Goal: Information Seeking & Learning: Learn about a topic

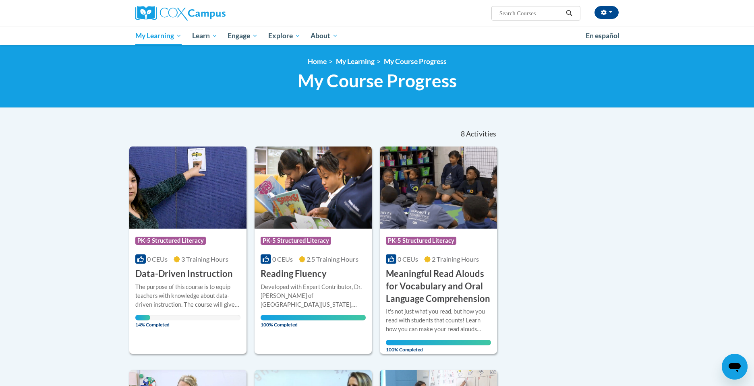
click at [201, 250] on div "Course Category: PK-5 Structured Literacy" at bounding box center [187, 242] width 105 height 18
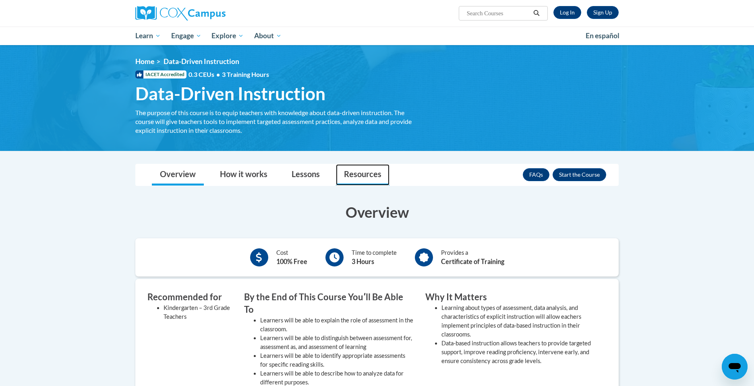
click at [349, 168] on link "Resources" at bounding box center [363, 174] width 54 height 21
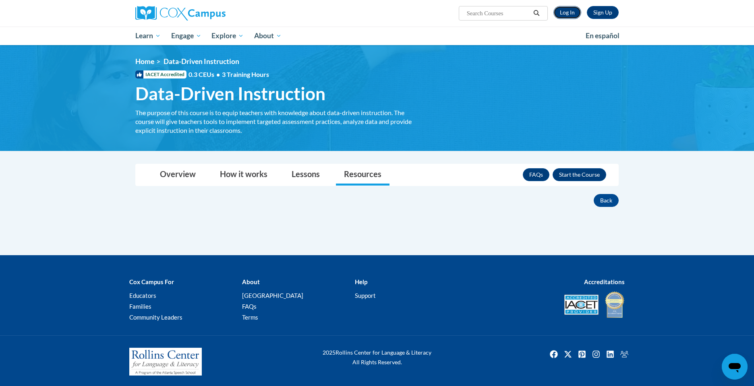
click at [563, 11] on link "Log In" at bounding box center [567, 12] width 28 height 13
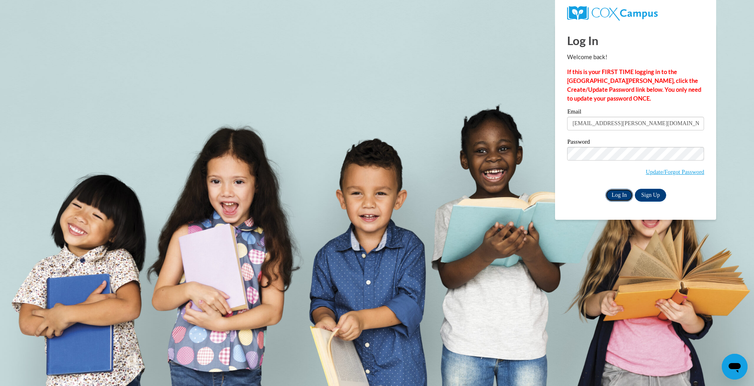
click at [612, 195] on input "Log In" at bounding box center [619, 195] width 28 height 13
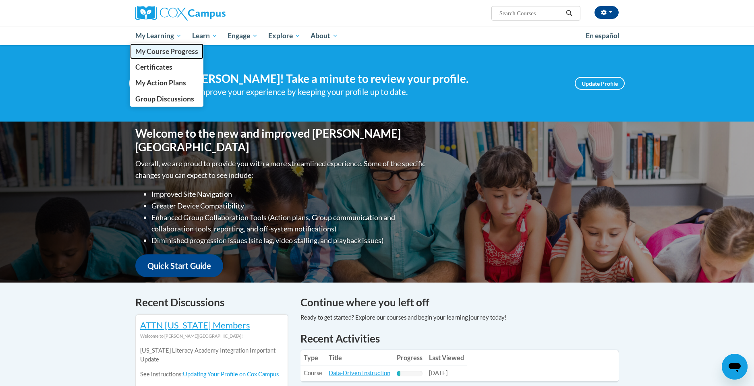
click at [165, 49] on span "My Course Progress" at bounding box center [166, 51] width 63 height 8
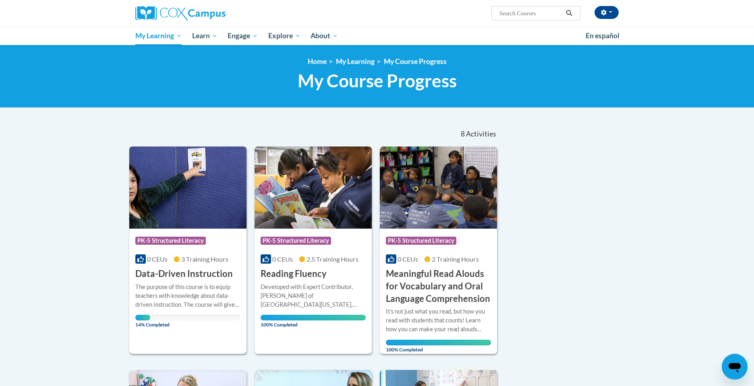
click at [210, 273] on h3 "Data-Driven Instruction" at bounding box center [183, 274] width 97 height 12
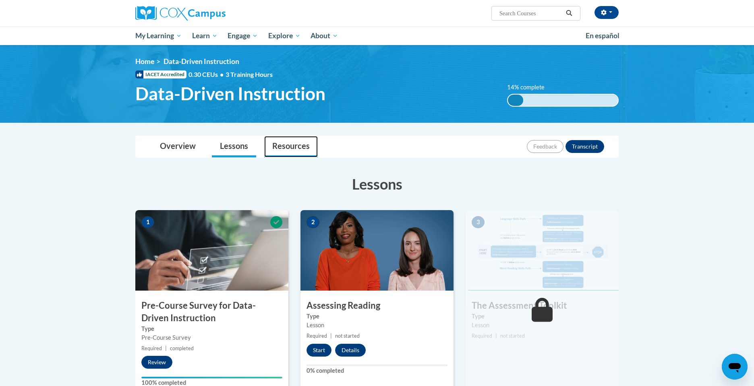
click at [299, 148] on link "Resources" at bounding box center [291, 146] width 54 height 21
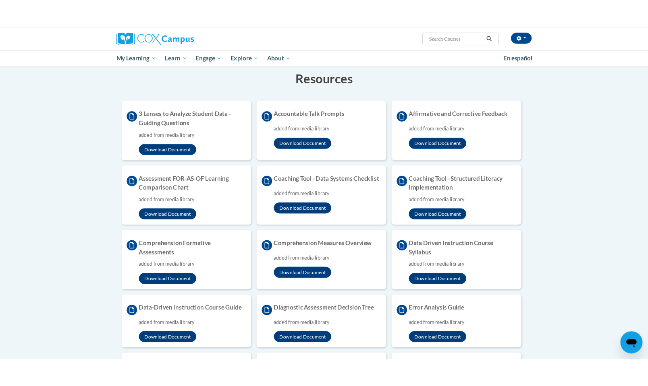
scroll to position [126, 0]
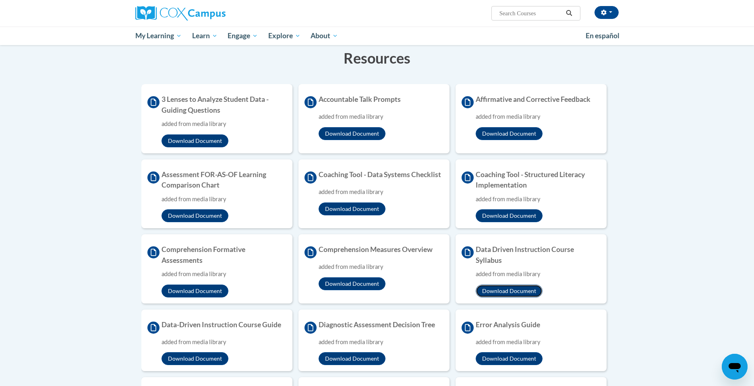
click at [509, 292] on button "Download Document" at bounding box center [509, 291] width 67 height 13
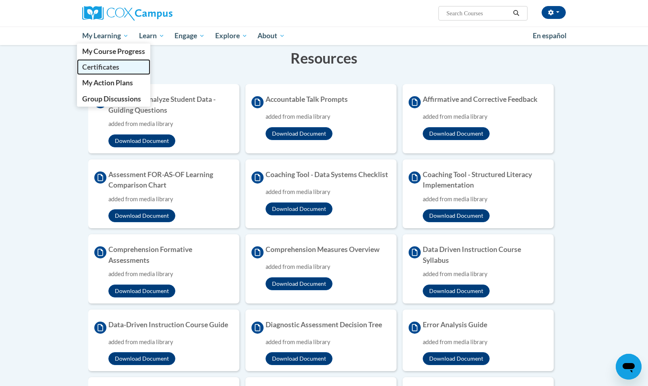
click at [104, 65] on span "Certificates" at bounding box center [100, 67] width 37 height 8
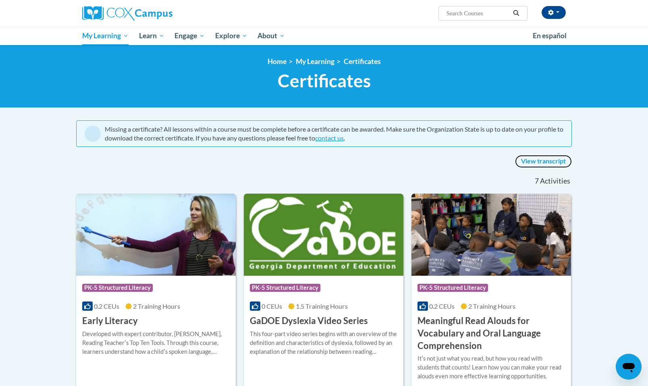
click at [536, 162] on link "View transcript" at bounding box center [543, 161] width 57 height 13
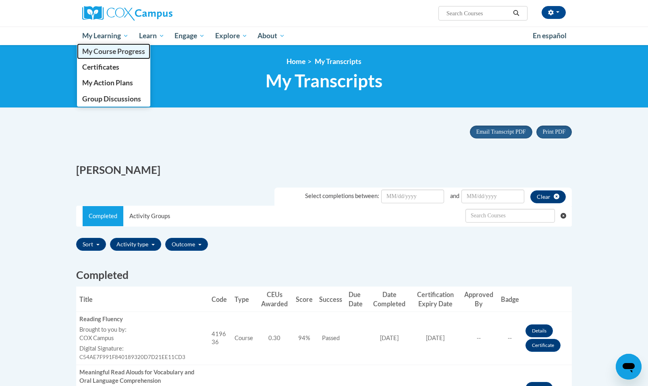
click at [105, 48] on span "My Course Progress" at bounding box center [113, 51] width 63 height 8
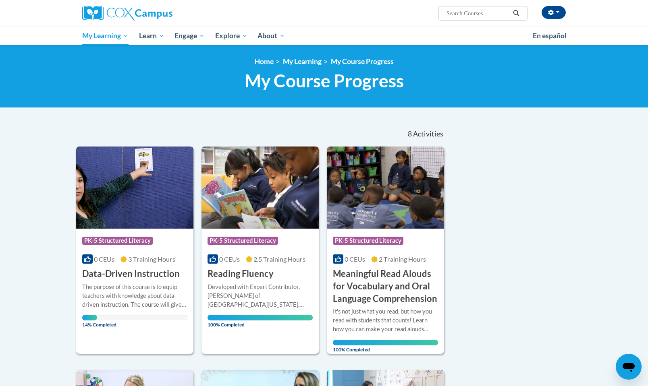
click at [117, 167] on img at bounding box center [134, 188] width 117 height 82
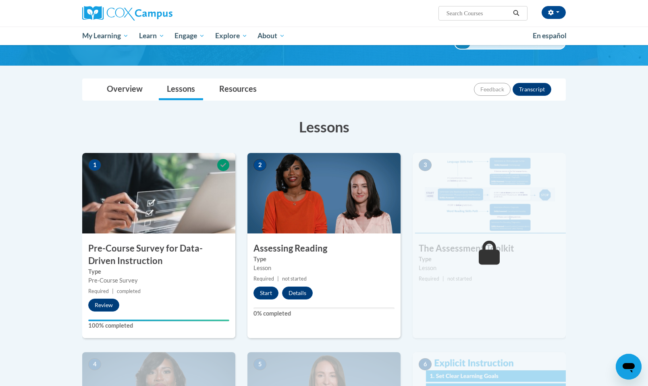
scroll to position [58, 0]
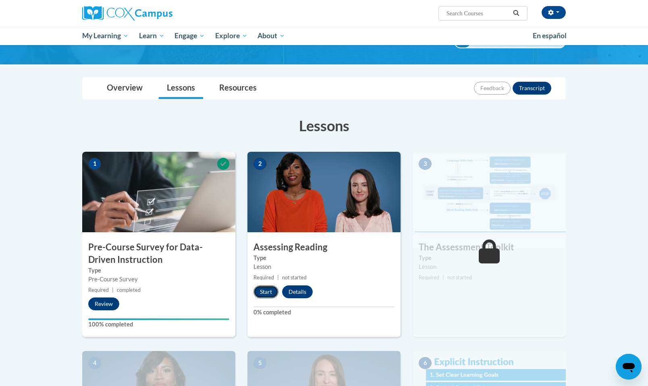
click at [267, 291] on button "Start" at bounding box center [265, 292] width 25 height 13
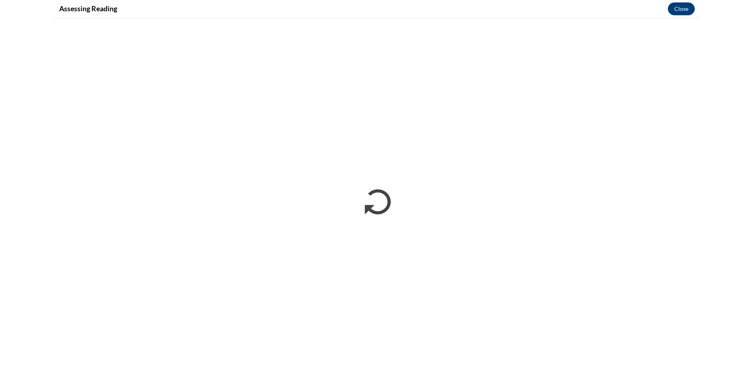
scroll to position [0, 0]
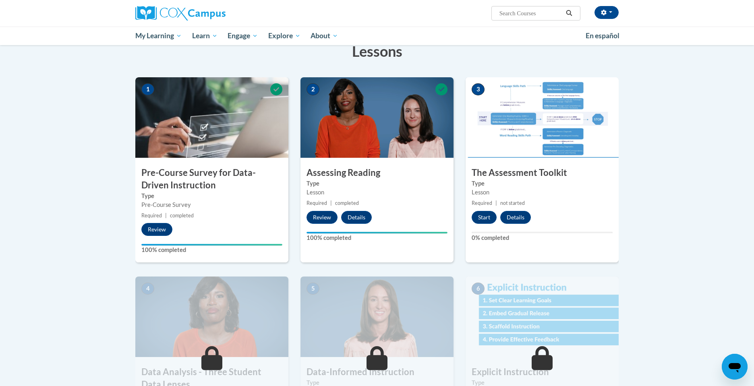
scroll to position [124, 0]
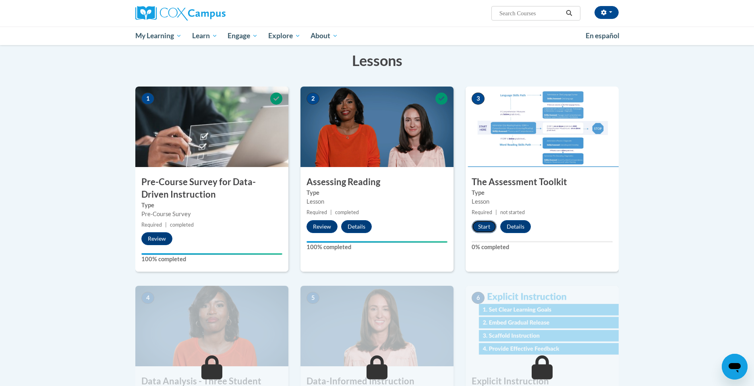
click at [486, 229] on button "Start" at bounding box center [484, 226] width 25 height 13
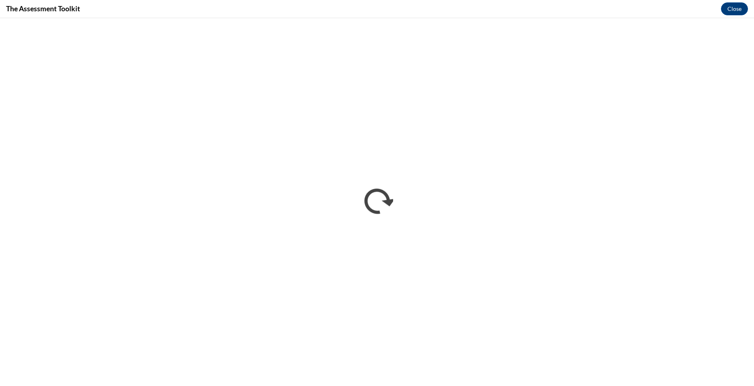
scroll to position [0, 0]
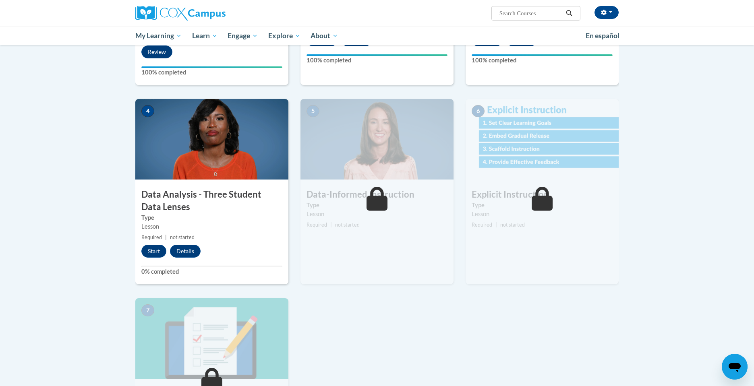
scroll to position [312, 0]
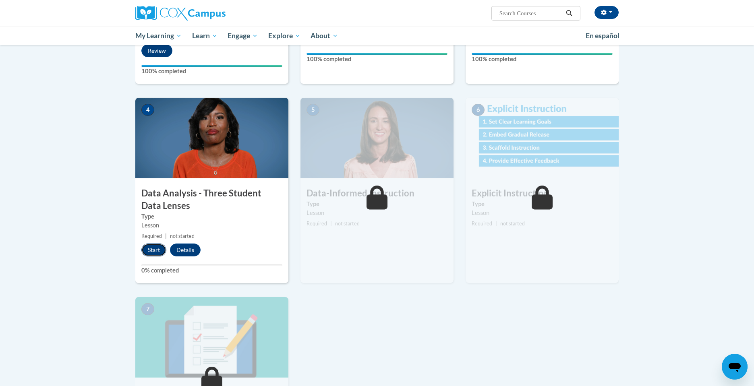
click at [161, 249] on button "Start" at bounding box center [153, 250] width 25 height 13
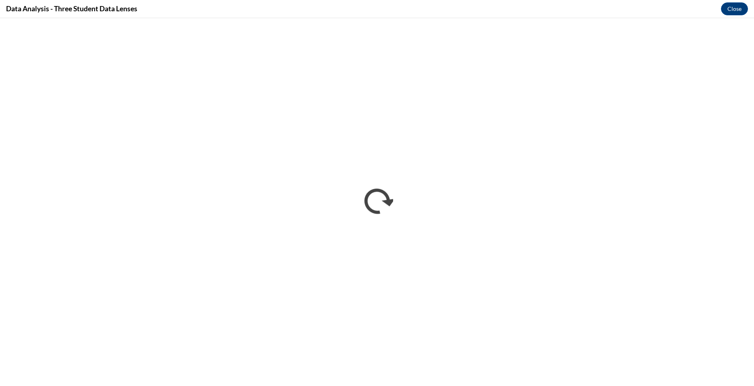
scroll to position [0, 0]
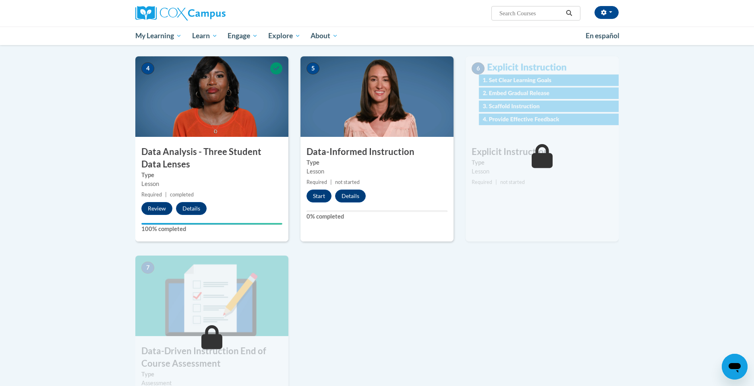
scroll to position [352, 0]
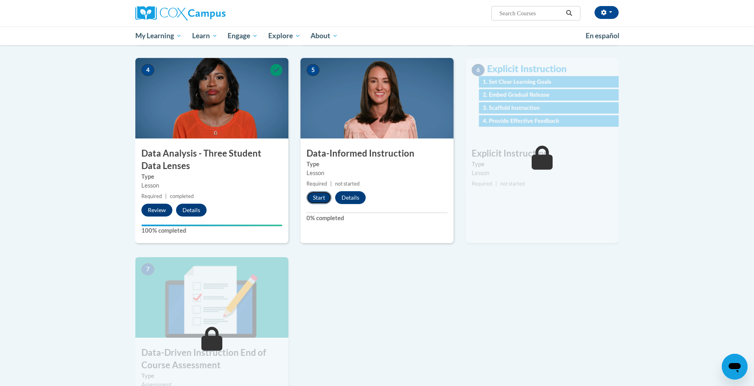
click at [325, 194] on button "Start" at bounding box center [318, 197] width 25 height 13
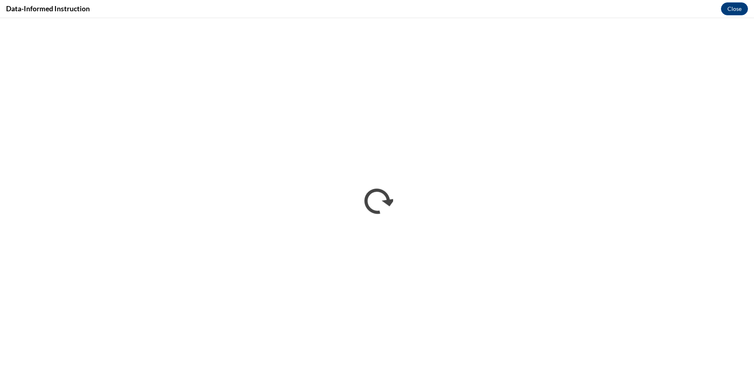
scroll to position [0, 0]
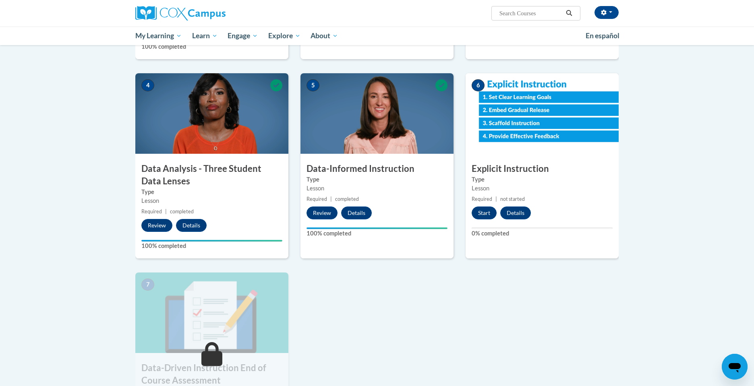
scroll to position [338, 0]
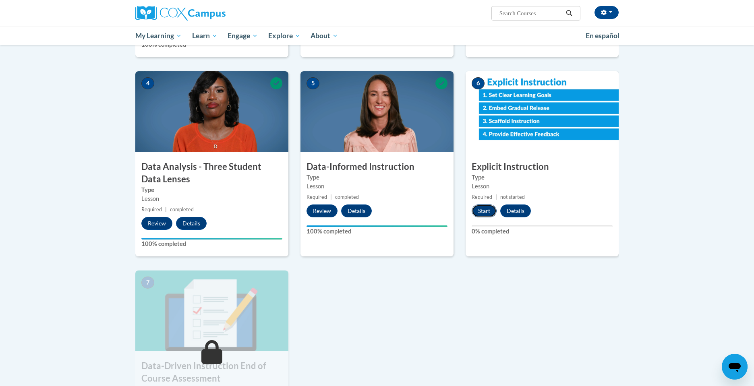
click at [488, 211] on button "Start" at bounding box center [484, 211] width 25 height 13
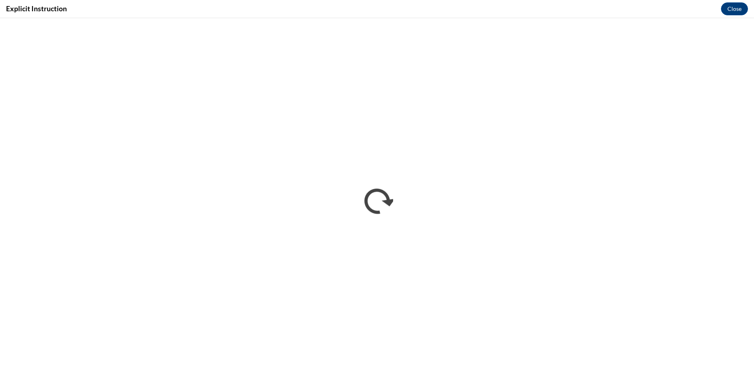
scroll to position [0, 0]
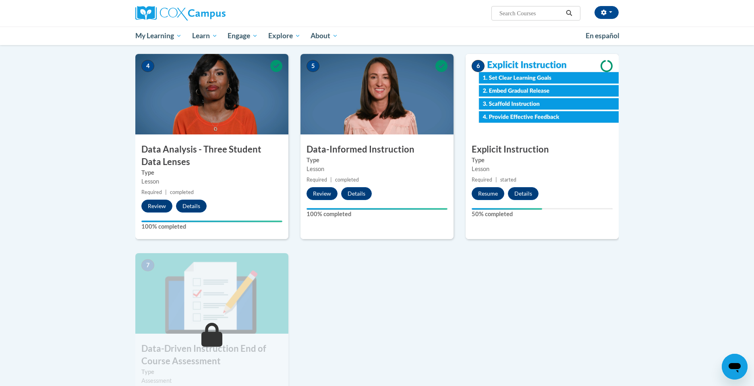
scroll to position [350, 0]
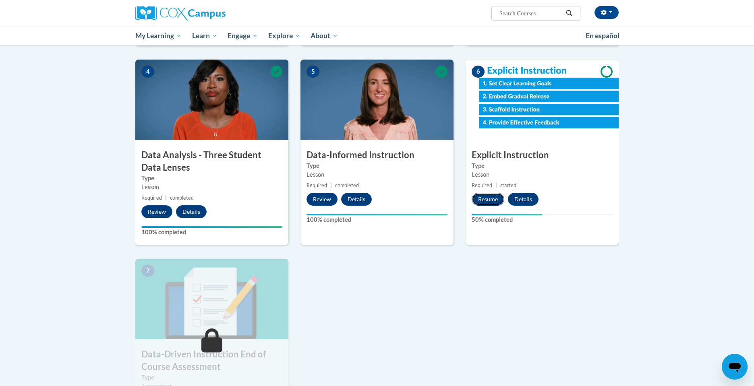
click at [484, 199] on button "Resume" at bounding box center [488, 199] width 33 height 13
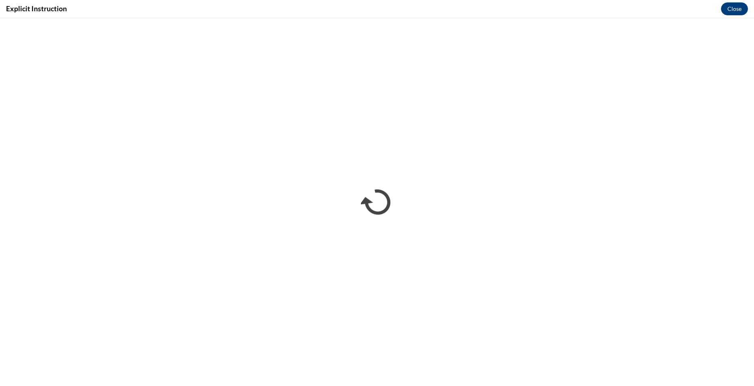
scroll to position [0, 0]
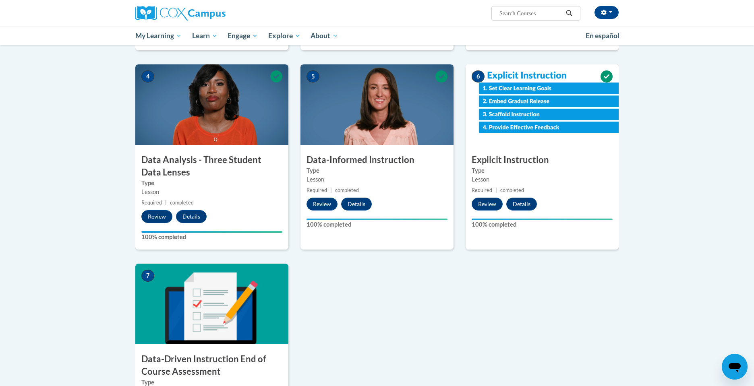
scroll to position [347, 0]
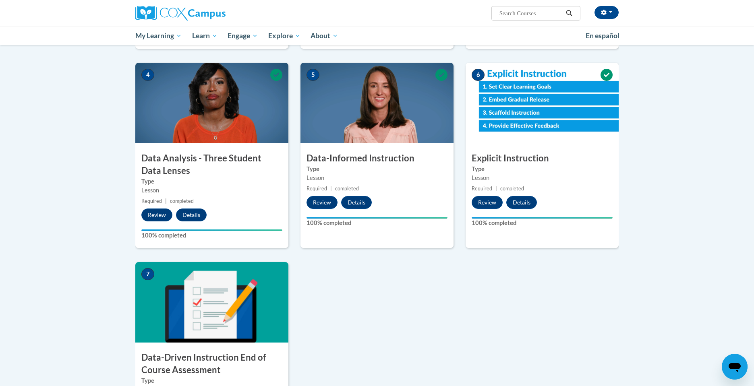
click at [666, 283] on body "[PERSON_NAME] ([GEOGRAPHIC_DATA]/[GEOGRAPHIC_DATA] UTC-05:00) My Profile Inbox …" at bounding box center [377, 153] width 754 height 1000
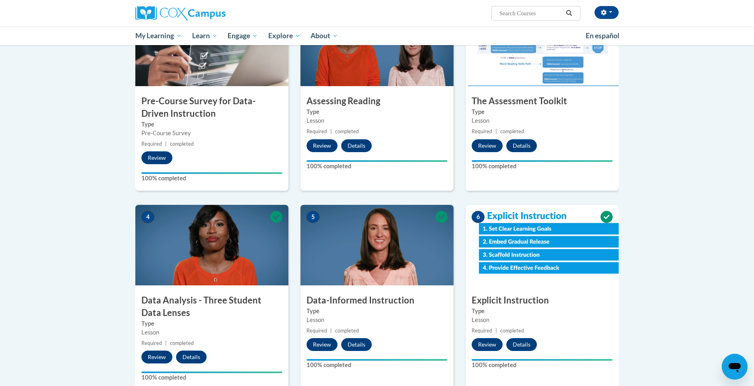
scroll to position [0, 0]
